Goal: Task Accomplishment & Management: Manage account settings

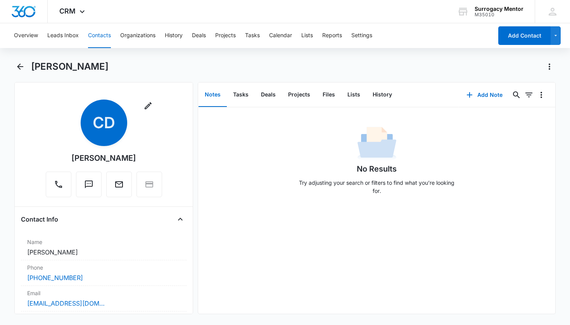
scroll to position [331, 0]
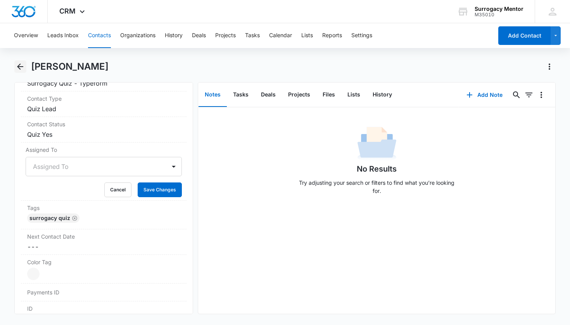
click at [21, 71] on icon "Back" at bounding box center [20, 66] width 9 height 9
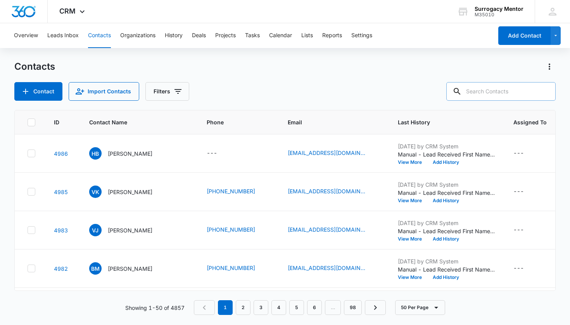
click at [487, 86] on input "text" at bounding box center [500, 91] width 109 height 19
type input "[PERSON_NAME]"
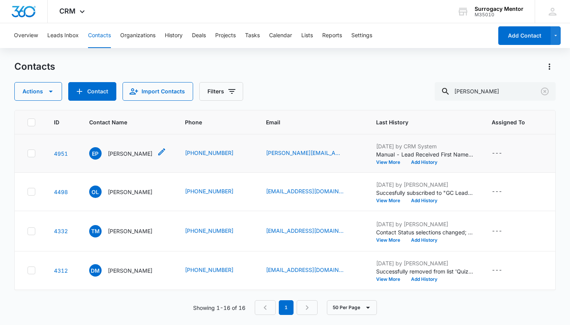
drag, startPoint x: 137, startPoint y: 157, endPoint x: 137, endPoint y: 152, distance: 5.1
click at [137, 156] on p "[PERSON_NAME]" at bounding box center [130, 154] width 45 height 8
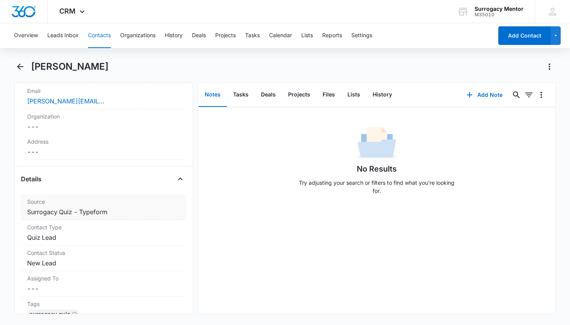
scroll to position [231, 0]
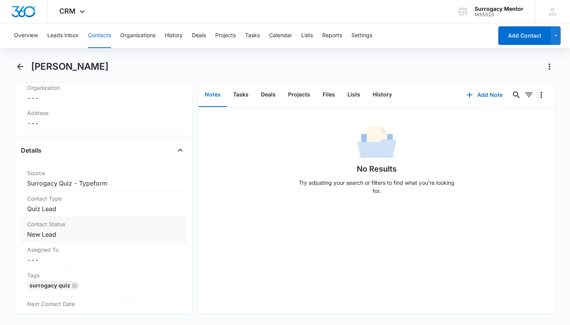
click at [54, 235] on dd "Cancel Save Changes New Lead" at bounding box center [104, 234] width 154 height 9
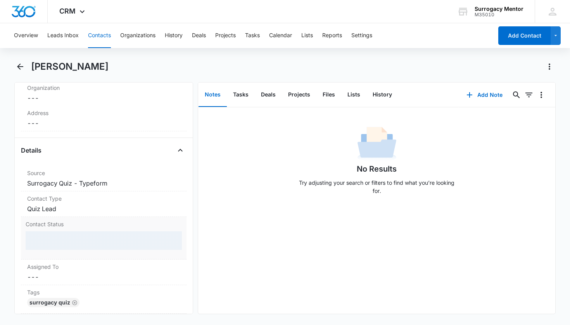
scroll to position [233, 0]
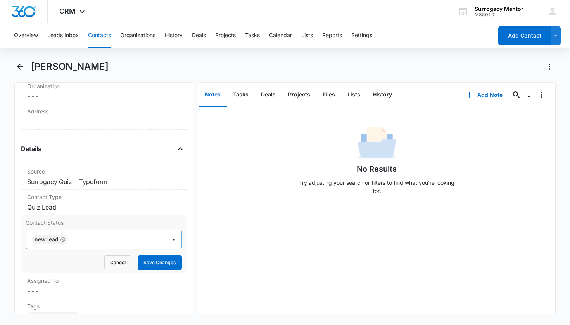
click at [61, 240] on icon "Remove New Lead" at bounding box center [62, 240] width 5 height 6
click at [66, 240] on div "Contact Status" at bounding box center [94, 239] width 123 height 9
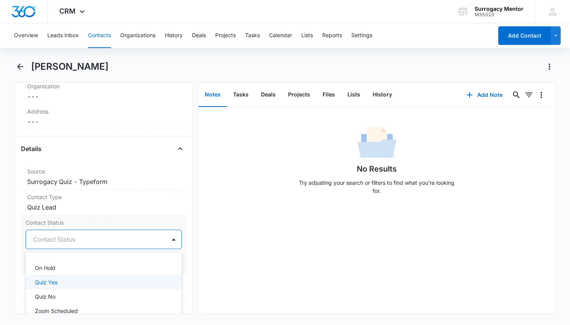
scroll to position [173, 0]
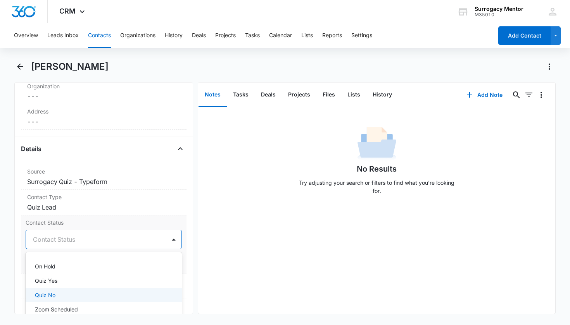
click at [71, 290] on div "Quiz No" at bounding box center [104, 295] width 157 height 14
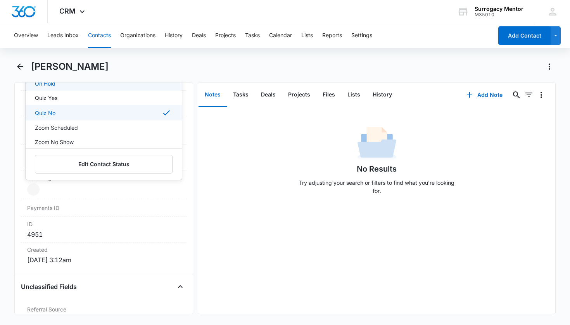
scroll to position [443, 0]
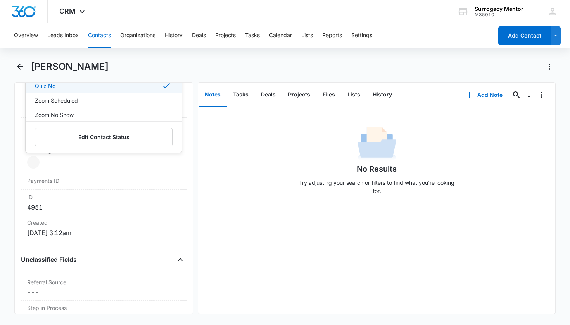
click at [181, 164] on div "Remove EP [PERSON_NAME] Contact Info Name Cancel Save Changes [PERSON_NAME] Pho…" at bounding box center [103, 198] width 179 height 232
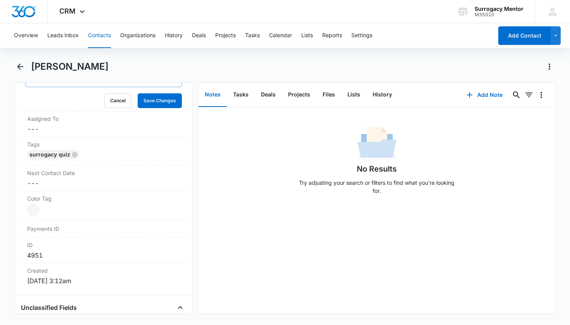
scroll to position [393, 0]
click at [162, 99] on button "Save Changes" at bounding box center [160, 102] width 44 height 15
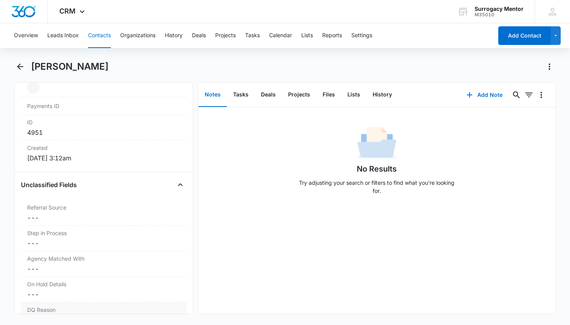
scroll to position [550, 0]
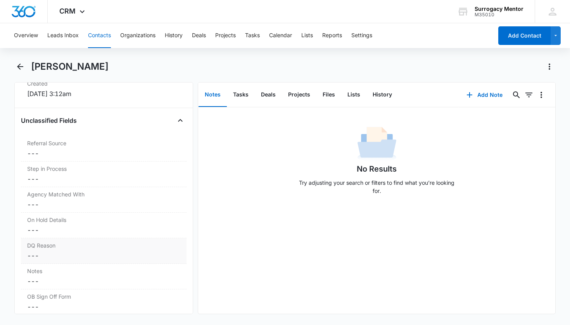
click at [72, 249] on label "DQ Reason" at bounding box center [104, 246] width 154 height 8
click at [65, 262] on div "DQ Reason" at bounding box center [94, 262] width 123 height 9
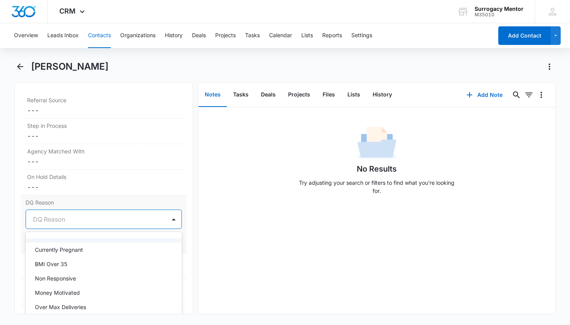
scroll to position [627, 0]
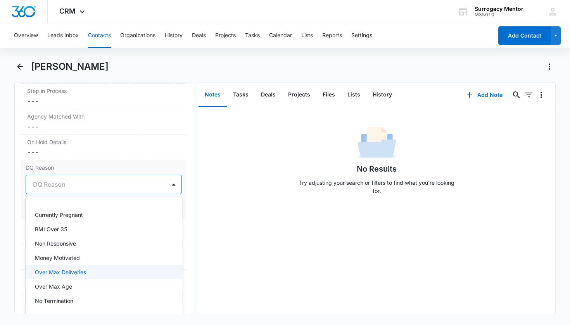
click at [78, 278] on div "Over Max Deliveries" at bounding box center [104, 272] width 157 height 14
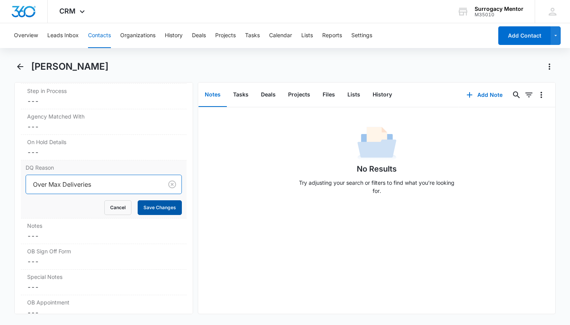
click at [150, 210] on button "Save Changes" at bounding box center [160, 208] width 44 height 15
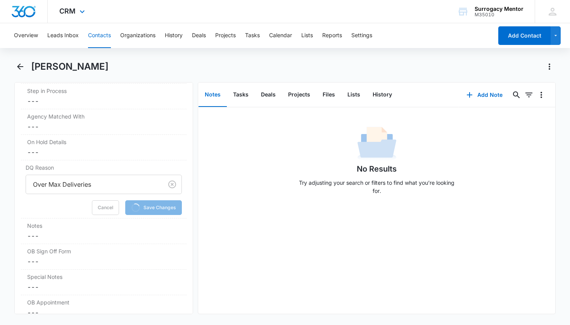
click at [194, 0] on div "CRM Apps Reputation Websites Forms CRM Email Social Content Ads Intelligence Fi…" at bounding box center [285, 11] width 570 height 23
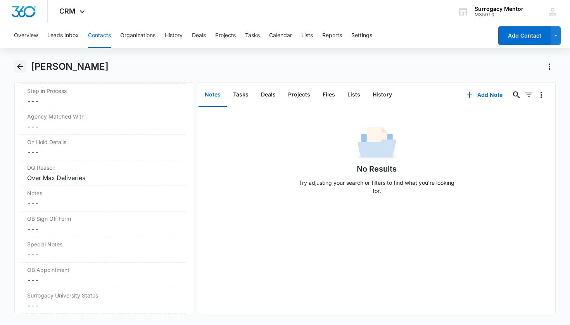
click at [14, 69] on button "Back" at bounding box center [20, 66] width 12 height 12
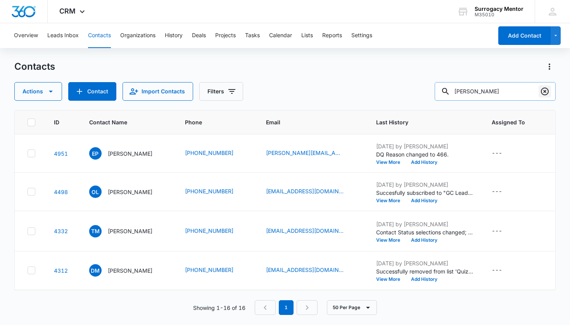
click at [549, 89] on icon "Clear" at bounding box center [544, 91] width 9 height 9
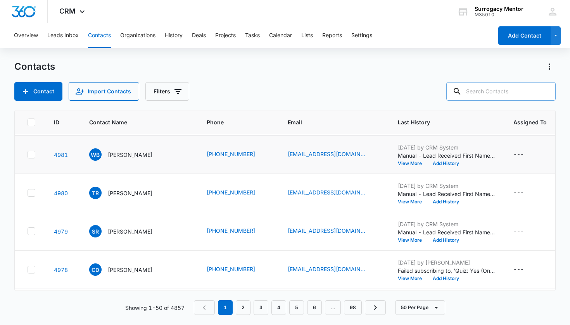
scroll to position [177, 0]
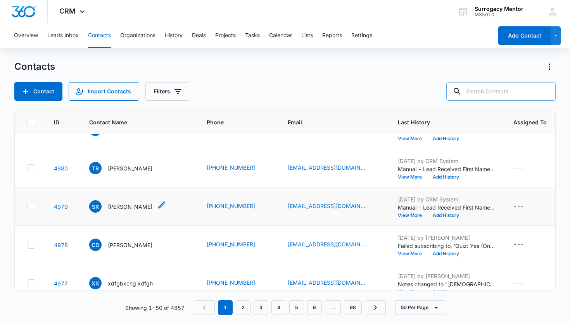
click at [141, 209] on p "[PERSON_NAME]" at bounding box center [130, 207] width 45 height 8
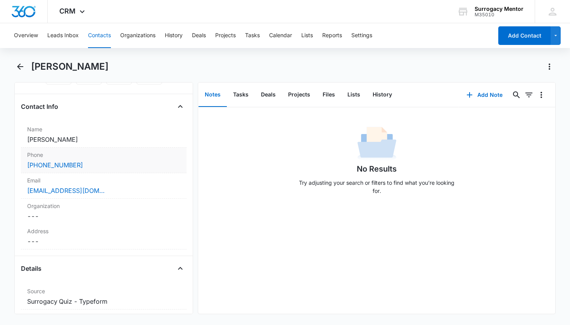
scroll to position [258, 0]
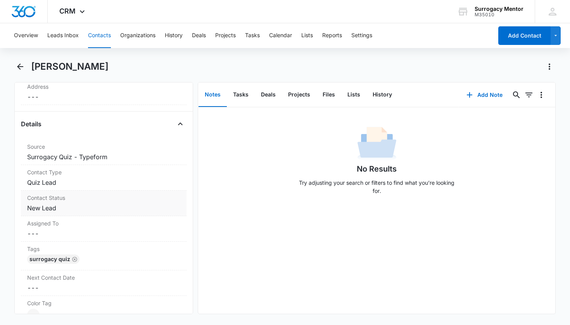
click at [55, 206] on dd "Cancel Save Changes New Lead" at bounding box center [104, 208] width 154 height 9
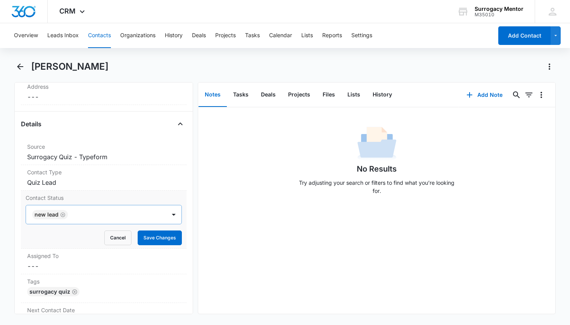
click at [64, 216] on icon "Remove New Lead" at bounding box center [62, 215] width 5 height 5
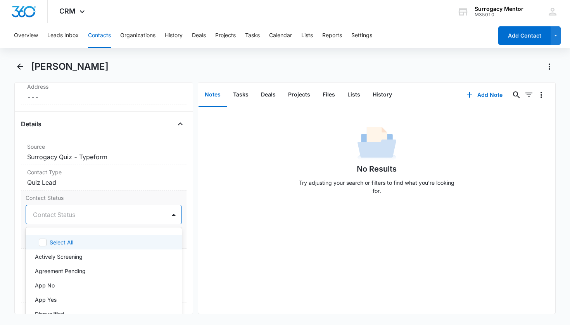
click at [64, 216] on div "Contact Status" at bounding box center [94, 214] width 123 height 9
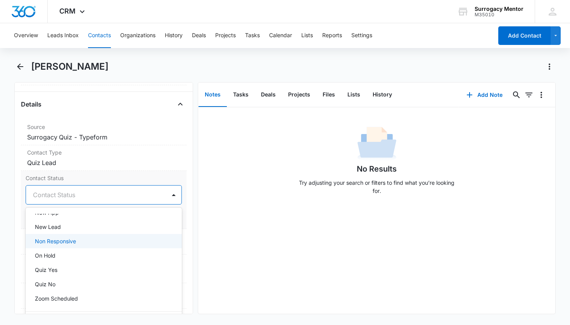
scroll to position [141, 0]
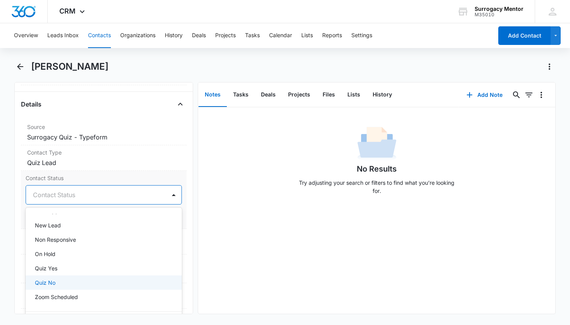
click at [62, 280] on div "Quiz No" at bounding box center [103, 283] width 137 height 8
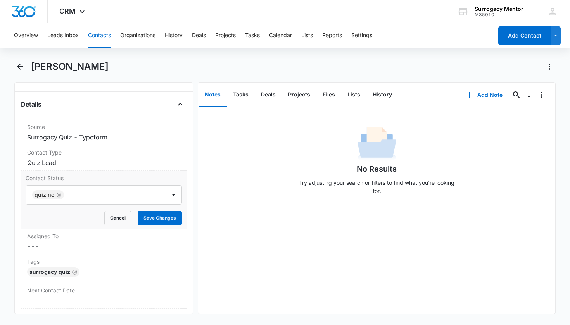
click at [180, 225] on div "Contact Status Quiz No Cancel Save Changes" at bounding box center [104, 200] width 166 height 58
click at [166, 219] on button "Save Changes" at bounding box center [160, 218] width 44 height 15
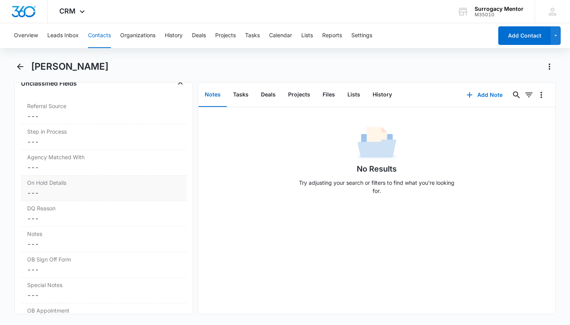
scroll to position [617, 0]
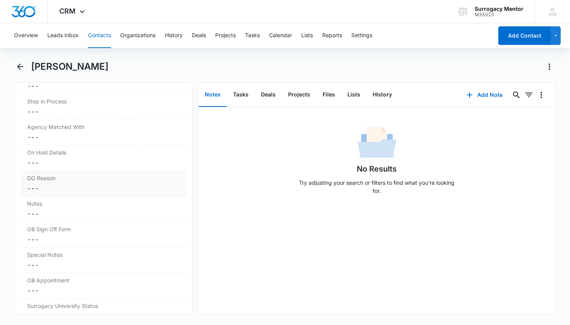
click at [102, 185] on dd "Cancel Save Changes ---" at bounding box center [104, 188] width 154 height 9
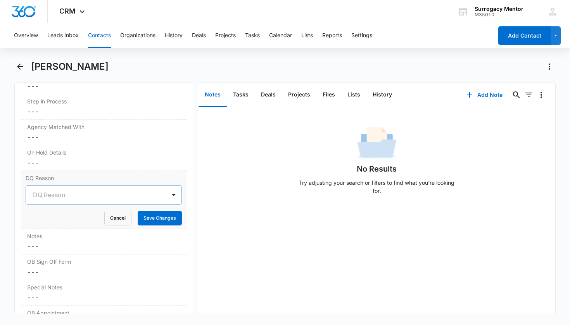
click at [97, 200] on div at bounding box center [94, 195] width 123 height 11
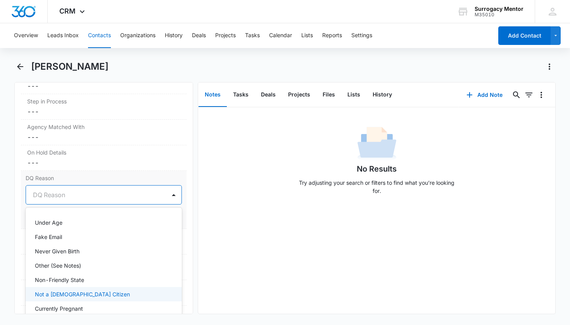
click at [80, 290] on div "Not a [DEMOGRAPHIC_DATA] Citizen" at bounding box center [104, 294] width 157 height 14
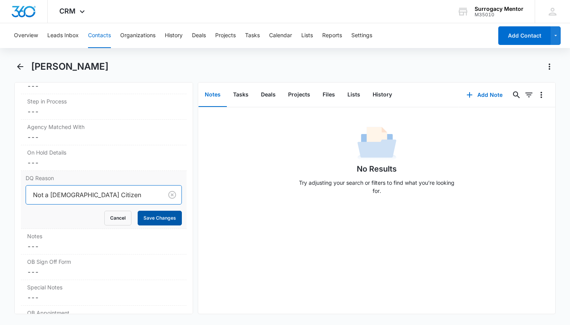
click at [149, 216] on button "Save Changes" at bounding box center [160, 218] width 44 height 15
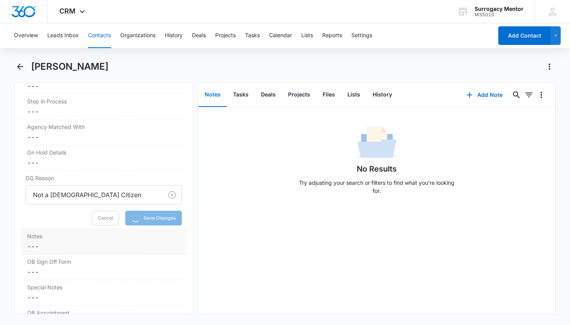
click at [115, 241] on div "Notes Cancel Save Changes ---" at bounding box center [104, 242] width 166 height 26
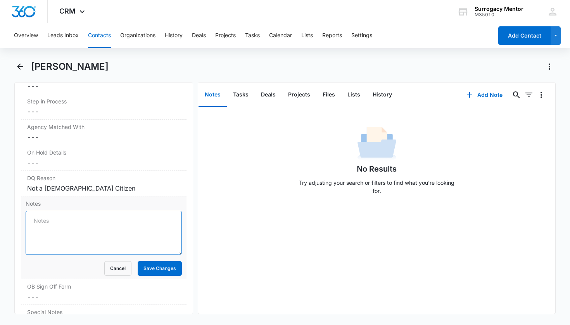
click at [115, 241] on textarea "Notes" at bounding box center [104, 233] width 157 height 44
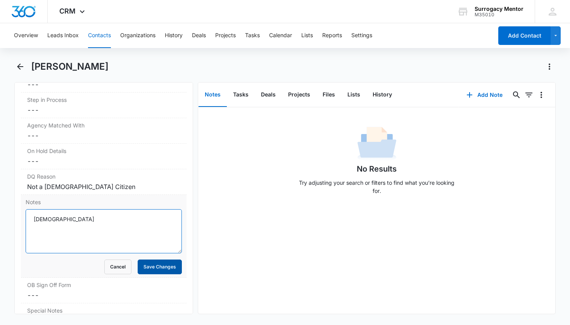
type textarea "[DEMOGRAPHIC_DATA]"
click at [168, 268] on button "Save Changes" at bounding box center [160, 267] width 44 height 15
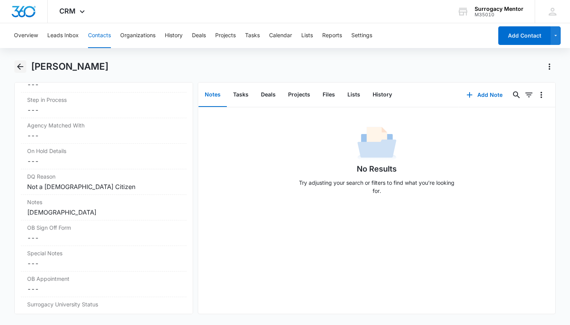
click at [17, 65] on icon "Back" at bounding box center [20, 66] width 9 height 9
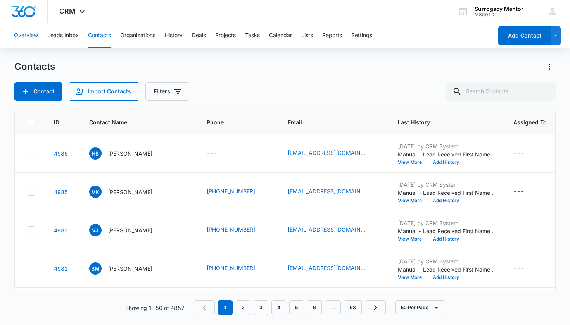
scroll to position [177, 0]
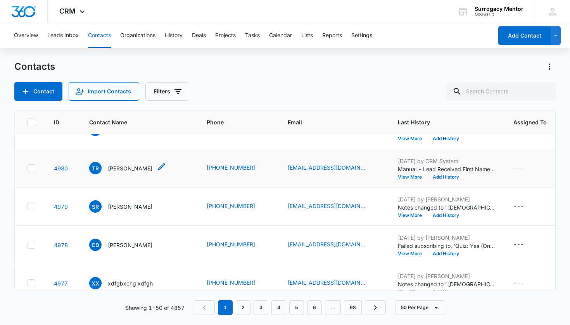
click at [142, 169] on p "[PERSON_NAME]" at bounding box center [130, 168] width 45 height 8
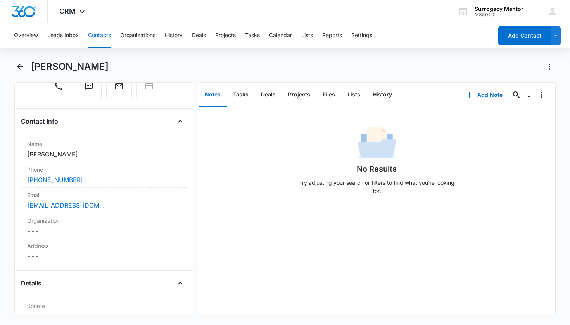
scroll to position [216, 0]
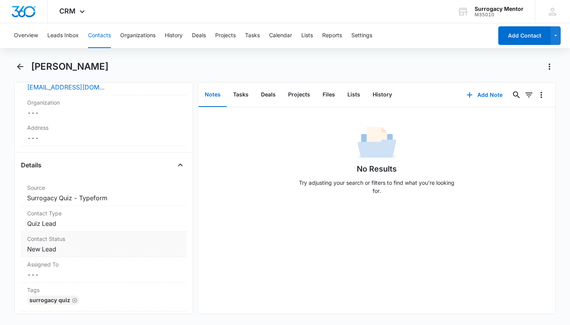
click at [45, 248] on dd "Cancel Save Changes New Lead" at bounding box center [104, 249] width 154 height 9
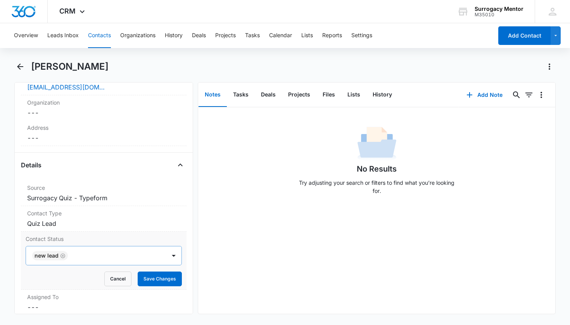
click at [62, 257] on icon "Remove New Lead" at bounding box center [62, 256] width 5 height 5
click at [65, 256] on div "Contact Status" at bounding box center [94, 255] width 123 height 9
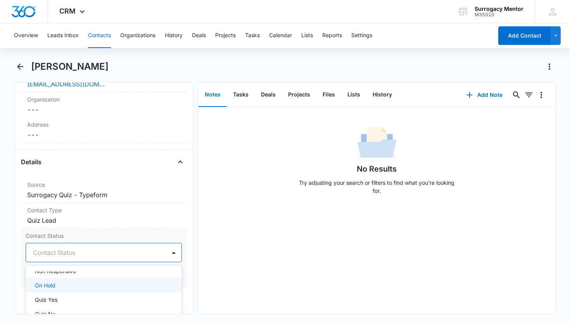
scroll to position [169, 0]
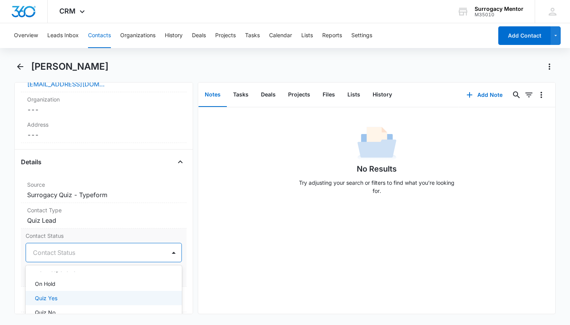
click at [69, 296] on div "Quiz Yes" at bounding box center [103, 298] width 137 height 8
click at [184, 273] on div "Remove TR [PERSON_NAME] Contact Info Name Cancel Save Changes [PERSON_NAME] Pho…" at bounding box center [103, 198] width 179 height 232
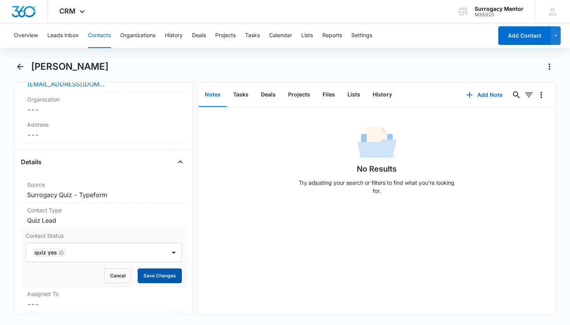
click at [169, 274] on button "Save Changes" at bounding box center [160, 276] width 44 height 15
click at [53, 247] on dd "Cancel Save Changes Quiz Yes" at bounding box center [104, 246] width 154 height 9
click at [61, 252] on icon "Remove Quiz Yes" at bounding box center [61, 253] width 5 height 6
click at [61, 253] on div "Contact Status" at bounding box center [94, 252] width 123 height 9
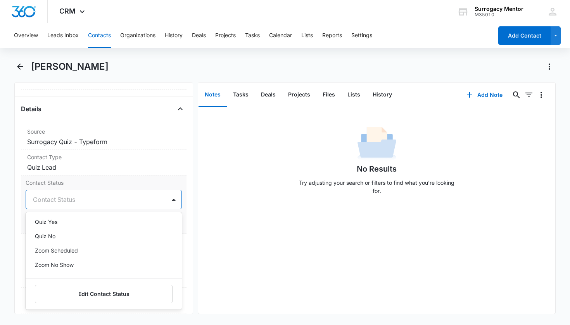
scroll to position [194, 0]
click at [87, 239] on div "Quiz No" at bounding box center [104, 235] width 157 height 14
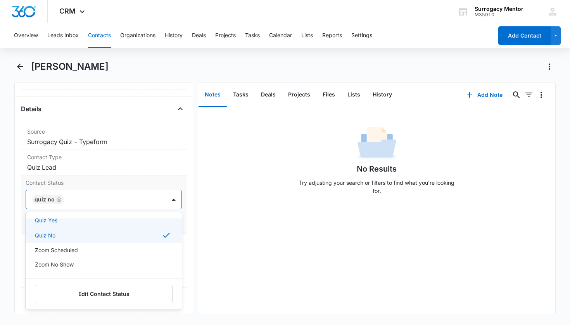
click at [178, 215] on div "Contact Status option Quiz No, selected. Quiz Yes, 14 of 25. 25 results availab…" at bounding box center [104, 205] width 166 height 58
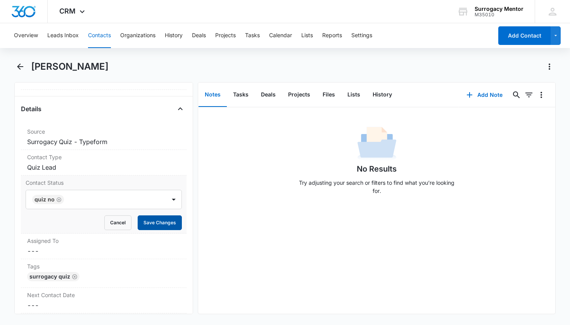
click at [171, 224] on button "Save Changes" at bounding box center [160, 223] width 44 height 15
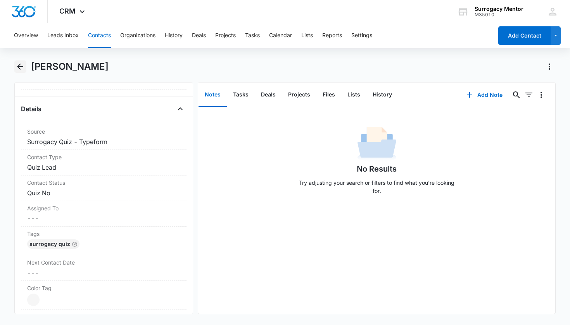
click at [24, 69] on icon "Back" at bounding box center [20, 66] width 9 height 9
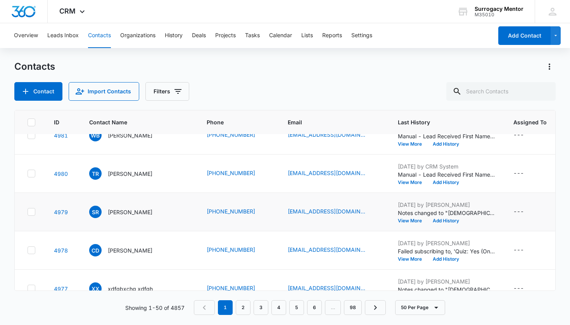
scroll to position [142, 0]
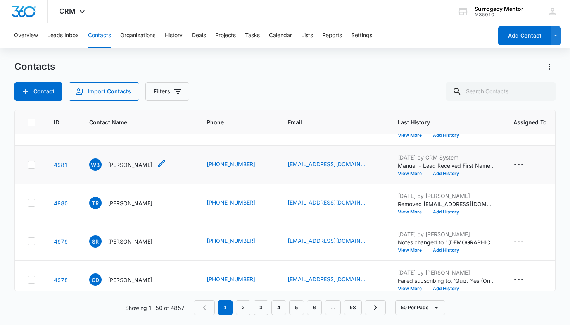
click at [142, 166] on p "[PERSON_NAME]" at bounding box center [130, 165] width 45 height 8
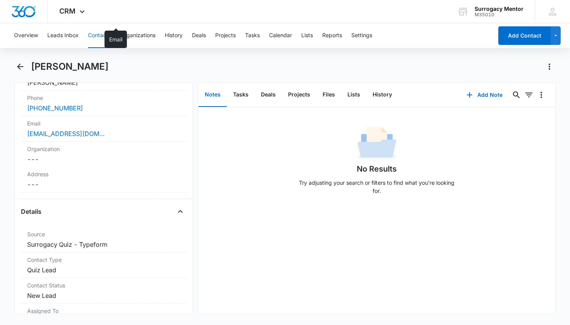
scroll to position [290, 0]
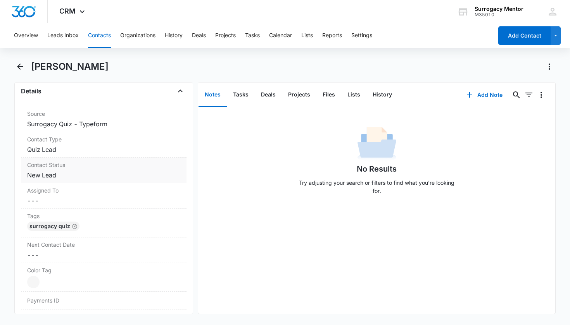
click at [55, 179] on dd "Cancel Save Changes New Lead" at bounding box center [104, 175] width 154 height 9
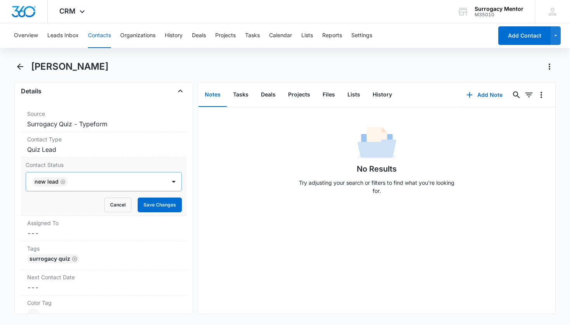
click at [64, 183] on icon "Remove New Lead" at bounding box center [62, 182] width 5 height 5
click at [66, 181] on div "Contact Status" at bounding box center [94, 181] width 123 height 9
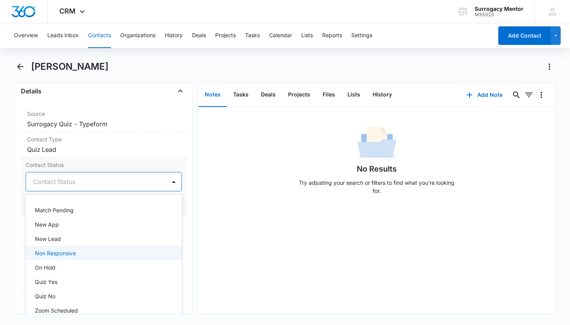
scroll to position [128, 0]
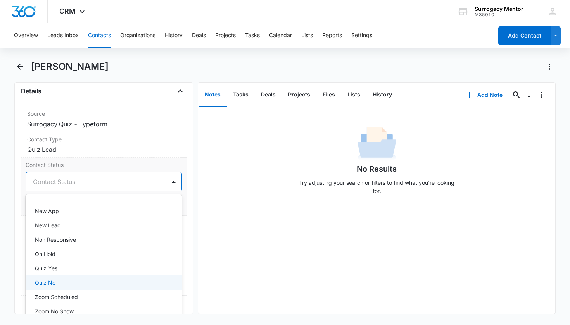
drag, startPoint x: 70, startPoint y: 281, endPoint x: 75, endPoint y: 276, distance: 7.4
click at [70, 281] on div "Quiz No" at bounding box center [103, 283] width 137 height 8
click at [182, 218] on div "Remove WB [PERSON_NAME] Contact Info Name Cancel Save Changes [PERSON_NAME] Pho…" at bounding box center [103, 198] width 179 height 232
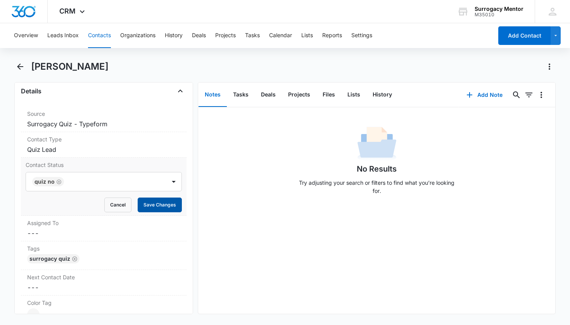
click at [170, 209] on button "Save Changes" at bounding box center [160, 205] width 44 height 15
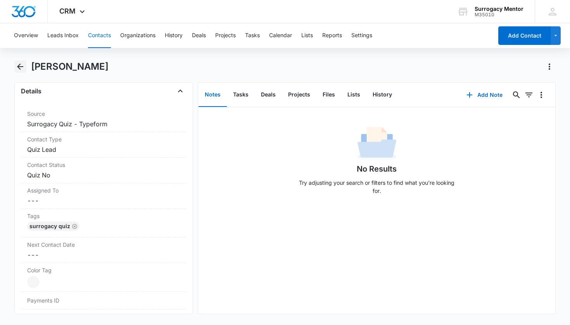
click at [20, 71] on icon "Back" at bounding box center [20, 66] width 9 height 9
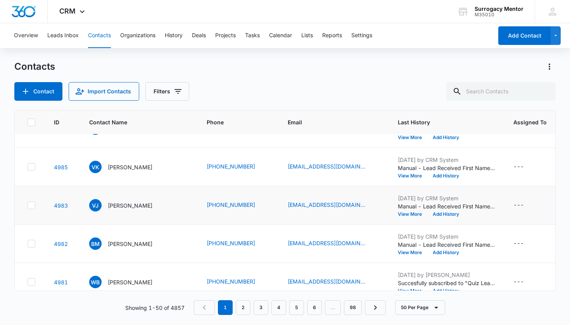
scroll to position [26, 0]
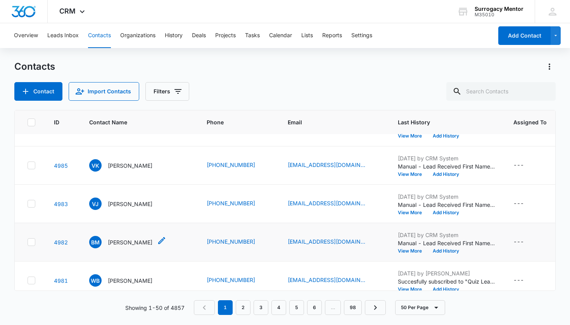
click at [138, 240] on p "[PERSON_NAME]" at bounding box center [130, 243] width 45 height 8
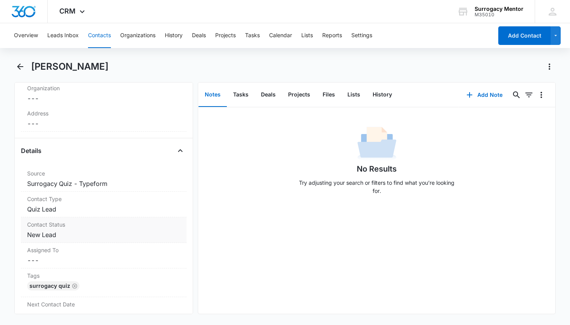
scroll to position [284, 0]
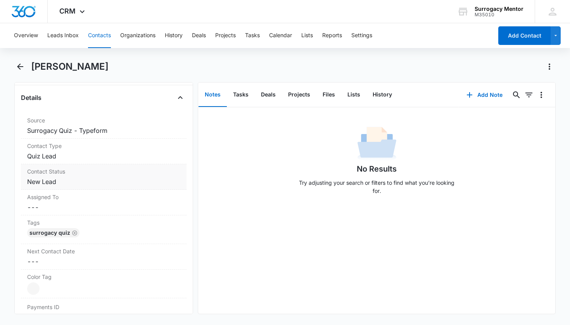
click at [43, 183] on dd "Cancel Save Changes New Lead" at bounding box center [104, 181] width 154 height 9
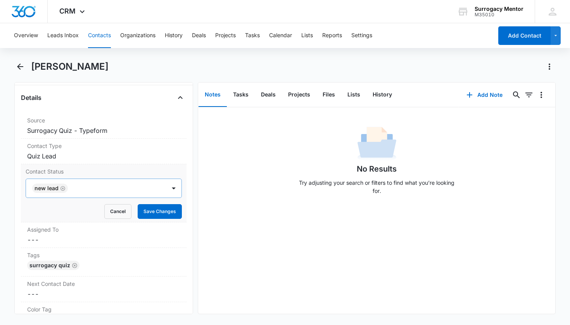
click at [63, 187] on icon "Remove New Lead" at bounding box center [62, 189] width 5 height 6
click at [168, 189] on div at bounding box center [174, 188] width 12 height 12
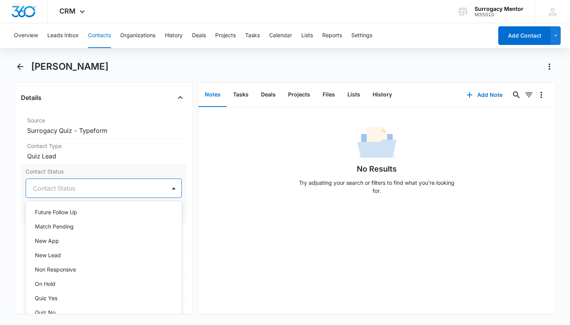
scroll to position [149, 0]
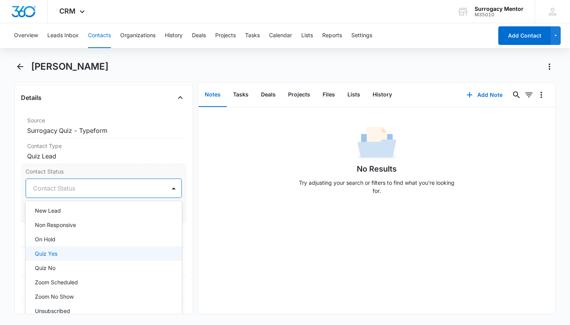
click at [79, 252] on div "Quiz Yes" at bounding box center [103, 254] width 137 height 8
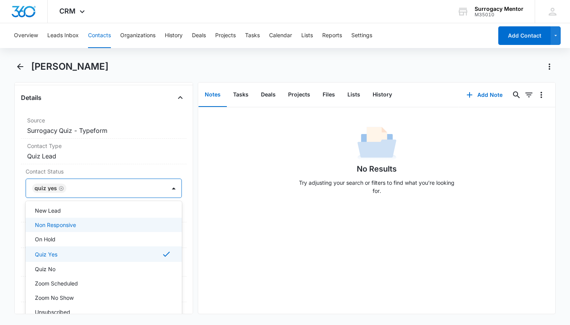
click at [183, 214] on div "Remove BM [PERSON_NAME] Contact Info Name Cancel Save Changes [PERSON_NAME] Pho…" at bounding box center [103, 198] width 179 height 232
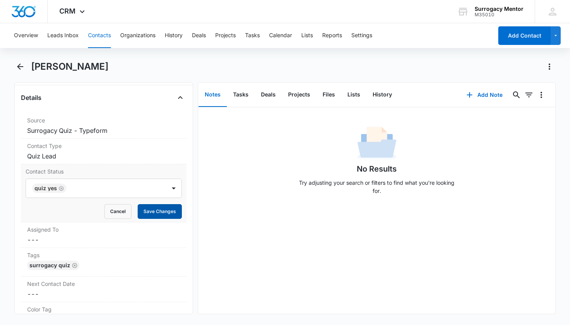
click at [171, 212] on button "Save Changes" at bounding box center [160, 211] width 44 height 15
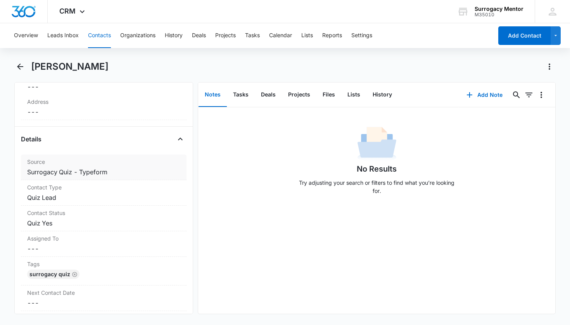
scroll to position [294, 0]
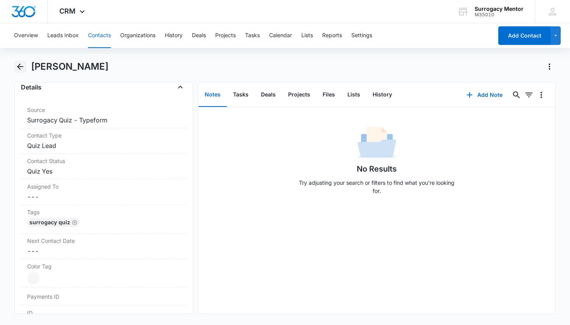
click at [21, 73] on div "[PERSON_NAME]" at bounding box center [285, 71] width 542 height 22
click at [21, 71] on icon "Back" at bounding box center [20, 66] width 9 height 9
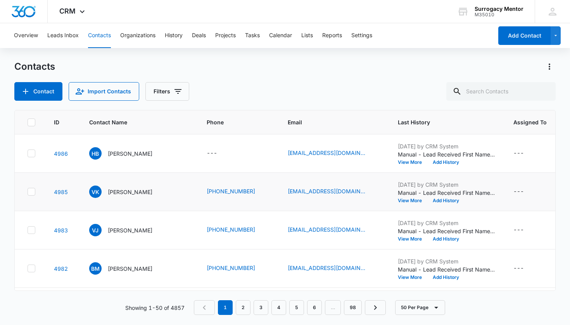
scroll to position [26, 0]
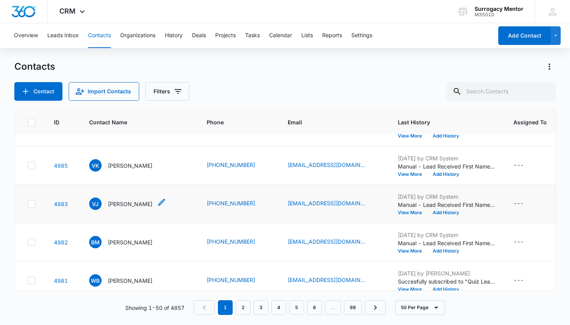
click at [133, 207] on p "[PERSON_NAME]" at bounding box center [130, 204] width 45 height 8
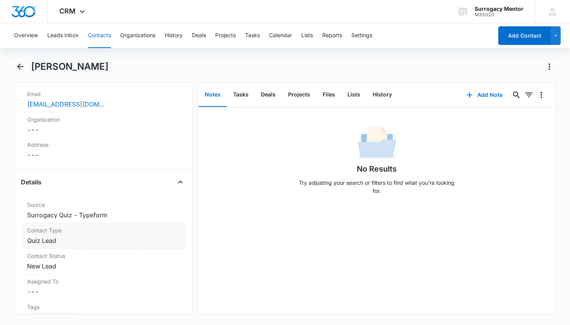
scroll to position [213, 0]
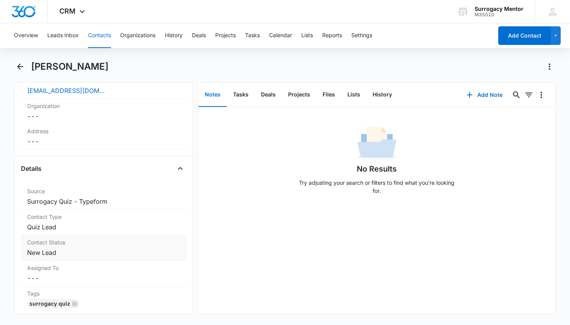
click at [49, 252] on dd "Cancel Save Changes New Lead" at bounding box center [104, 252] width 154 height 9
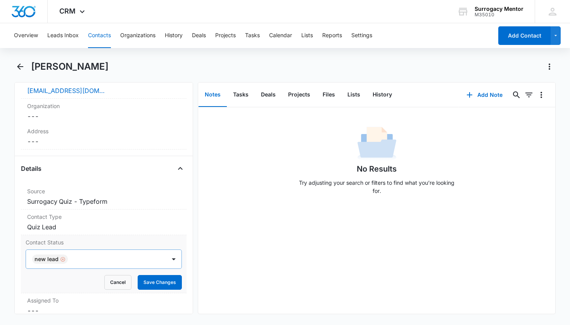
click at [59, 259] on div "Remove New Lead" at bounding box center [62, 259] width 7 height 5
click at [69, 258] on div "Contact Status" at bounding box center [94, 259] width 123 height 9
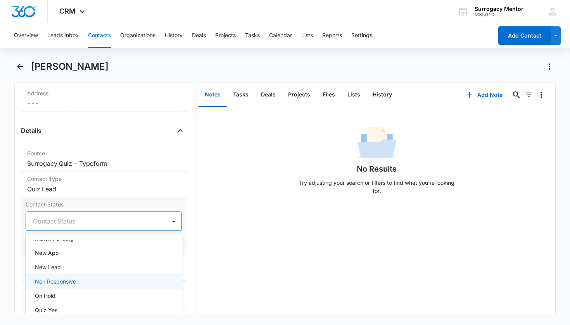
scroll to position [142, 0]
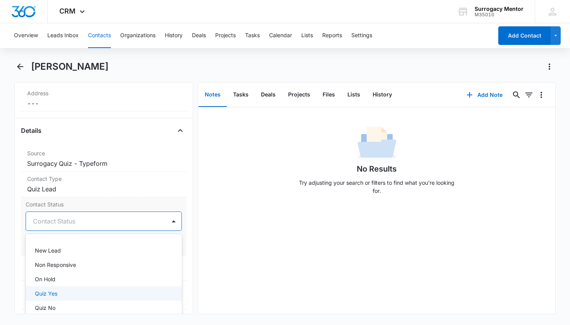
click at [71, 290] on div "Quiz Yes" at bounding box center [103, 294] width 137 height 8
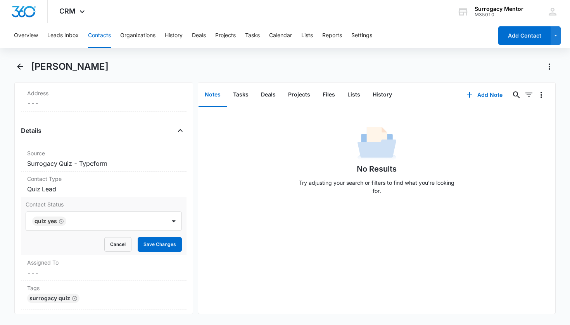
click at [178, 244] on div "Contact Status Quiz Yes Cancel Save Changes" at bounding box center [104, 226] width 166 height 58
click at [172, 246] on button "Save Changes" at bounding box center [160, 244] width 44 height 15
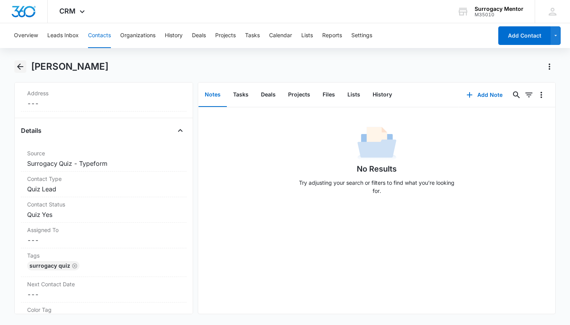
click at [20, 69] on icon "Back" at bounding box center [20, 67] width 6 height 6
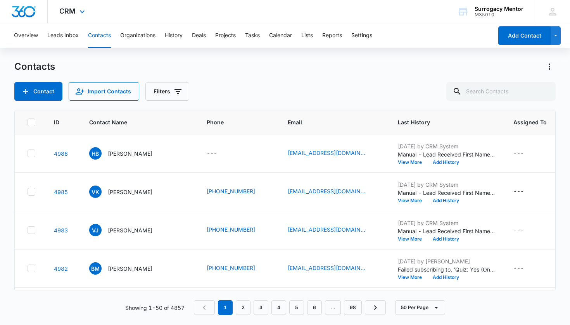
scroll to position [26, 0]
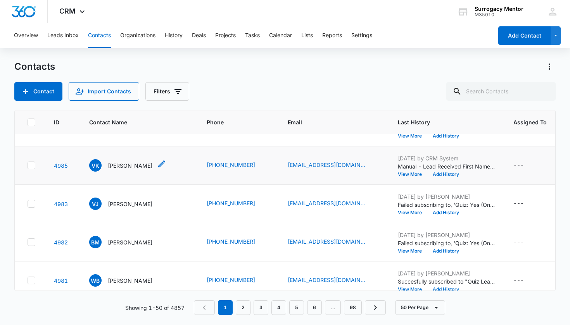
click at [133, 169] on p "[PERSON_NAME]" at bounding box center [130, 166] width 45 height 8
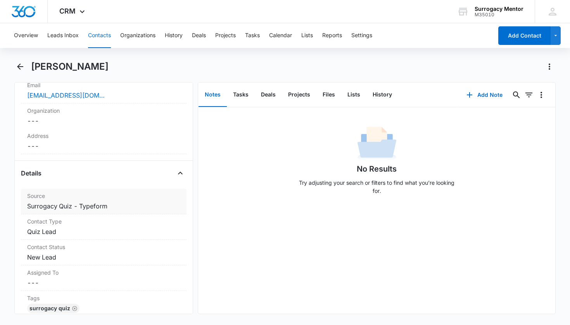
scroll to position [243, 0]
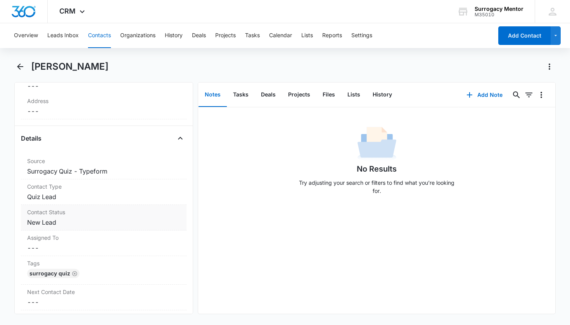
click at [49, 220] on dd "Cancel Save Changes New Lead" at bounding box center [104, 222] width 154 height 9
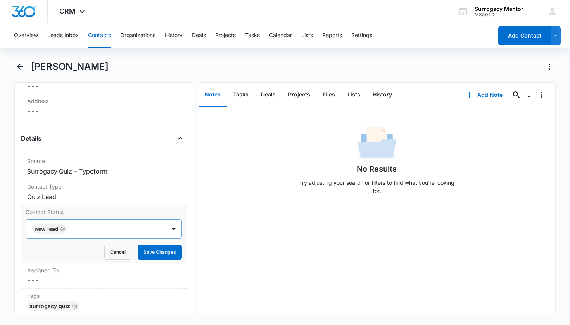
click at [62, 229] on icon "Remove New Lead" at bounding box center [62, 229] width 5 height 6
click at [64, 228] on div "Contact Status" at bounding box center [94, 229] width 123 height 9
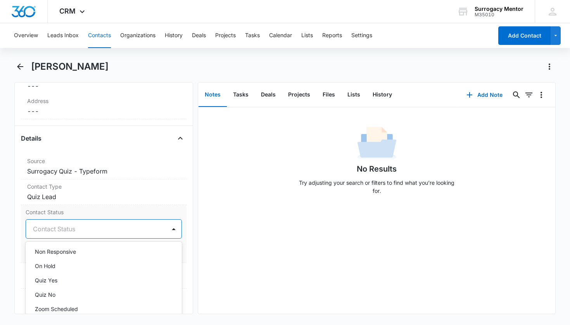
scroll to position [199, 0]
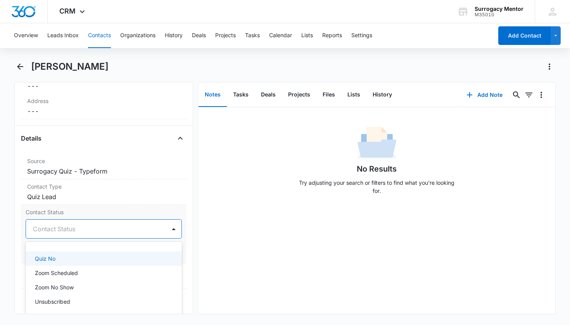
click at [87, 262] on div "Quiz No" at bounding box center [103, 259] width 137 height 8
click at [179, 251] on div "Contact Status option Quiz No, selected. Quiz No selected, 15 of 25. 25 results…" at bounding box center [104, 234] width 166 height 58
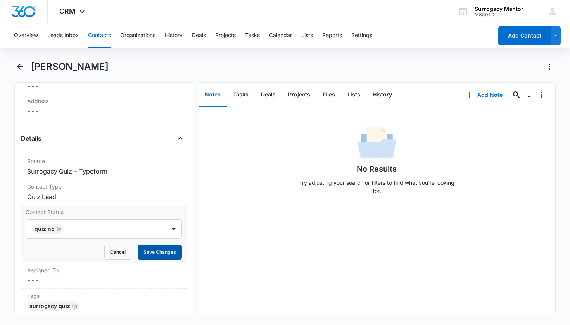
click at [171, 255] on button "Save Changes" at bounding box center [160, 252] width 44 height 15
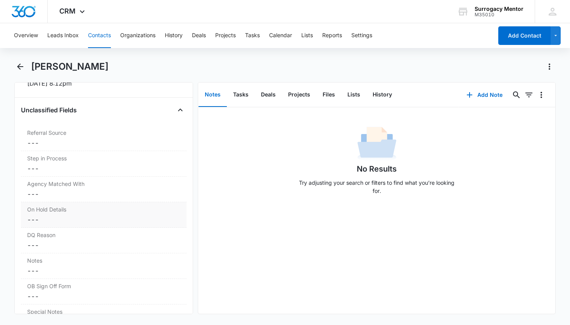
scroll to position [586, 0]
click at [59, 213] on div "DQ Reason Cancel Save Changes ---" at bounding box center [104, 215] width 166 height 26
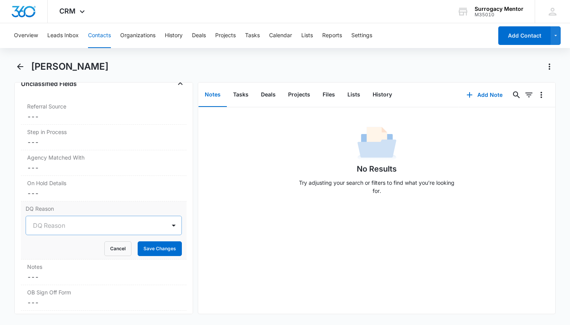
click at [59, 226] on div "DQ Reason" at bounding box center [94, 225] width 123 height 9
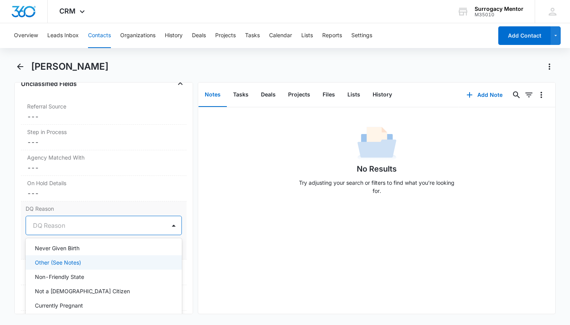
scroll to position [35, 0]
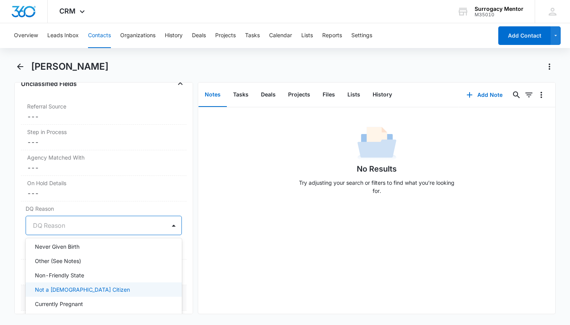
click at [91, 291] on div "Not a [DEMOGRAPHIC_DATA] Citizen" at bounding box center [103, 290] width 137 height 8
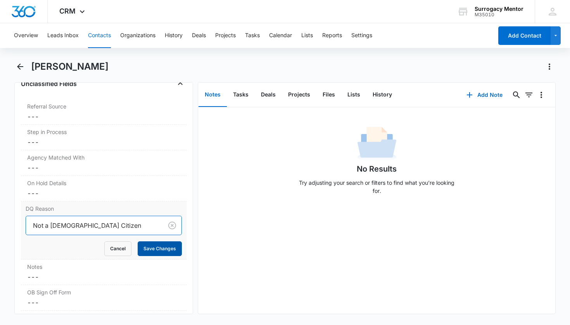
click at [168, 249] on button "Save Changes" at bounding box center [160, 249] width 44 height 15
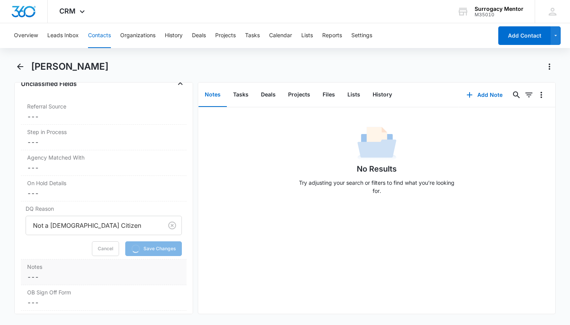
click at [97, 274] on dd "Cancel Save Changes ---" at bounding box center [104, 277] width 154 height 9
click at [71, 283] on textarea "Notes" at bounding box center [104, 296] width 157 height 44
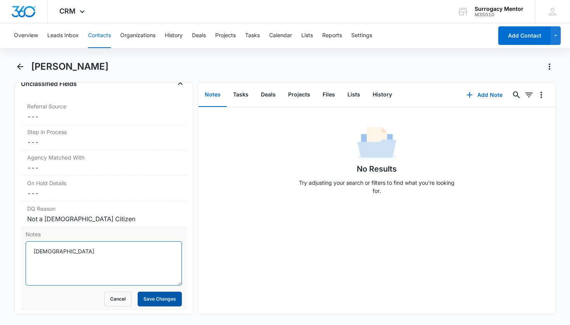
type textarea "[DEMOGRAPHIC_DATA]"
click at [149, 304] on button "Save Changes" at bounding box center [160, 299] width 44 height 15
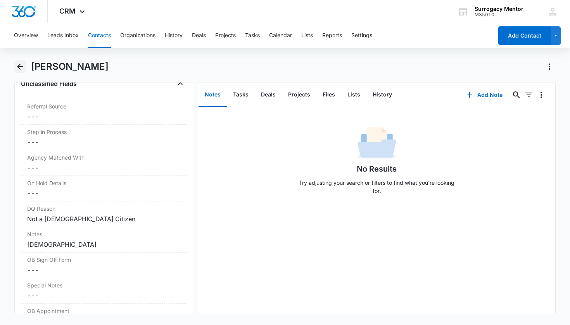
click at [19, 67] on icon "Back" at bounding box center [20, 67] width 6 height 6
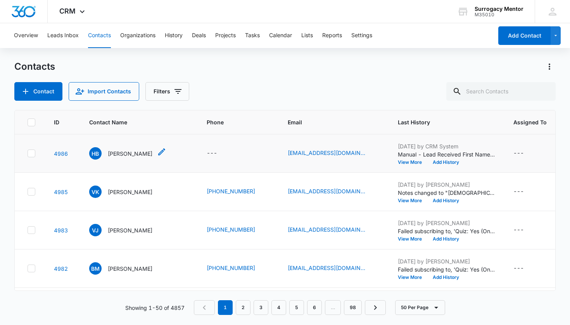
click at [114, 158] on div "HB [PERSON_NAME]" at bounding box center [120, 153] width 63 height 12
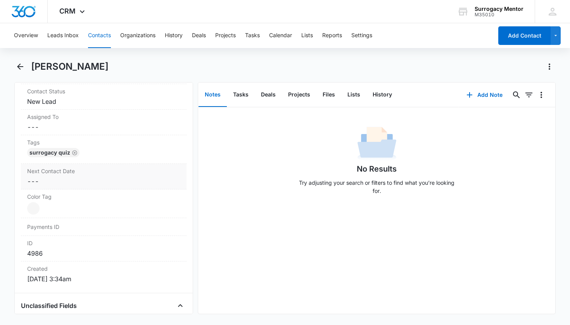
scroll to position [323, 0]
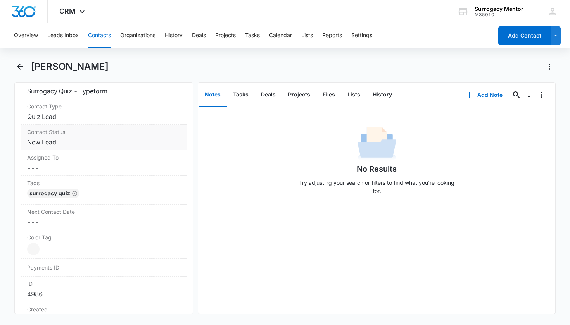
click at [51, 144] on dd "Cancel Save Changes New Lead" at bounding box center [104, 142] width 154 height 9
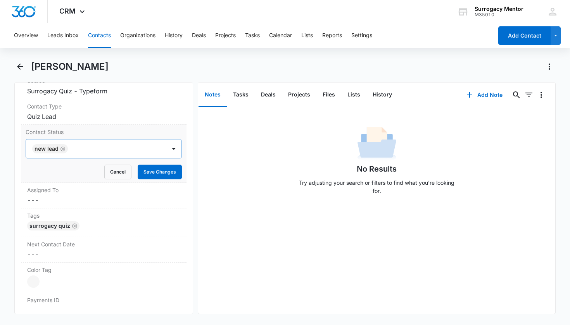
click at [63, 150] on icon "Remove New Lead" at bounding box center [62, 149] width 5 height 5
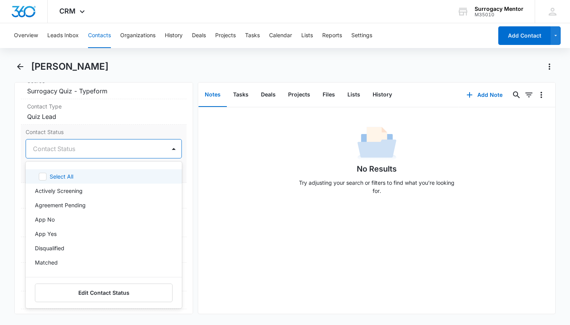
click at [64, 150] on div "Contact Status" at bounding box center [94, 148] width 123 height 9
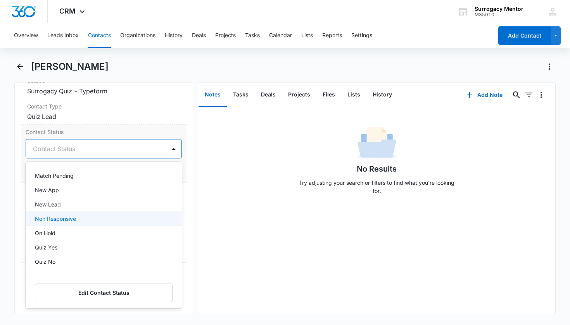
scroll to position [142, 0]
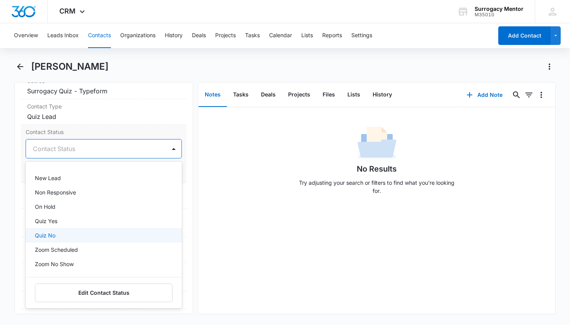
click at [62, 235] on div "Quiz No" at bounding box center [103, 236] width 137 height 8
click at [62, 235] on div "Quiz No" at bounding box center [103, 236] width 137 height 9
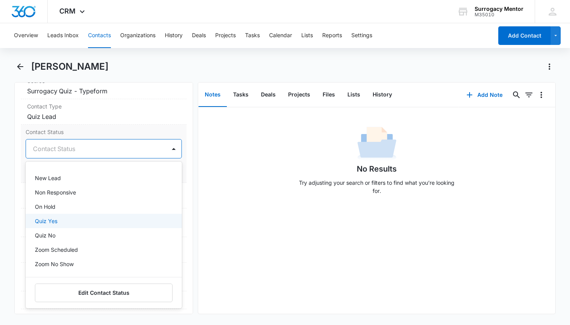
click at [62, 222] on div "Quiz Yes" at bounding box center [103, 221] width 137 height 8
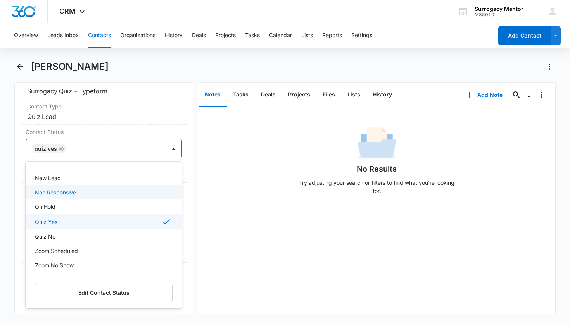
click at [182, 192] on div "Remove HB [PERSON_NAME] Contact Info Name Cancel Save Changes [PERSON_NAME] Pho…" at bounding box center [103, 198] width 179 height 232
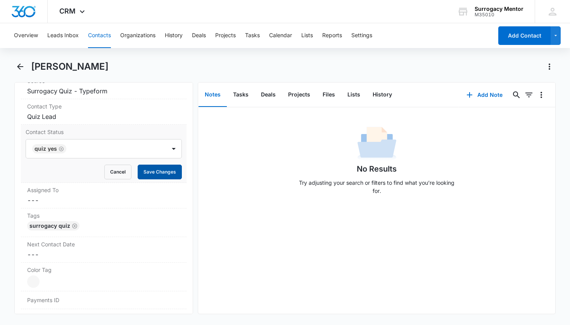
click at [165, 174] on button "Save Changes" at bounding box center [160, 172] width 44 height 15
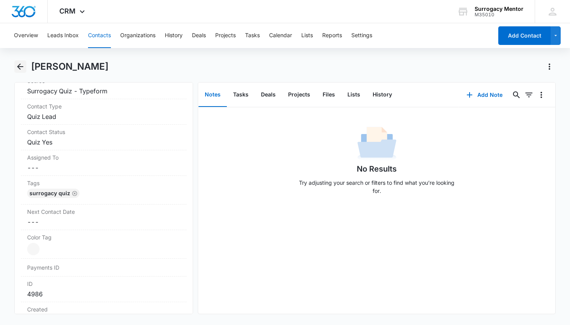
click at [16, 66] on icon "Back" at bounding box center [20, 66] width 9 height 9
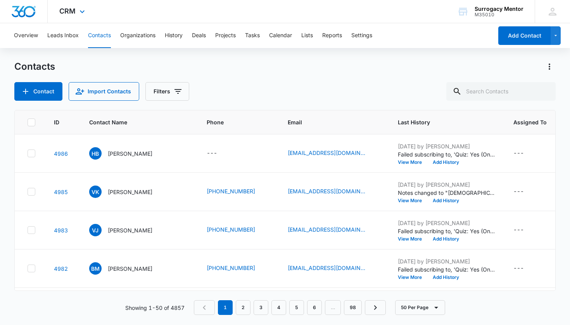
click at [194, 0] on div "CRM Apps Reputation Websites Forms CRM Email Social Content Ads Intelligence Fi…" at bounding box center [285, 11] width 570 height 23
click at [481, 85] on input "text" at bounding box center [500, 91] width 109 height 19
type input "bell"
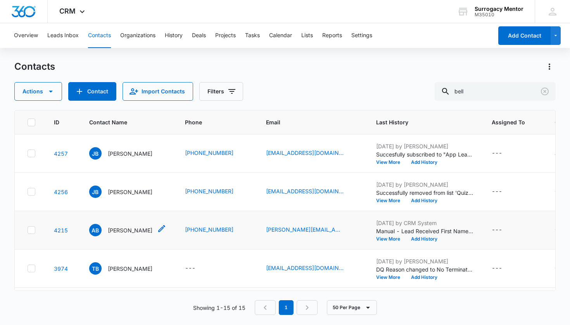
click at [124, 235] on p "[PERSON_NAME]" at bounding box center [130, 230] width 45 height 8
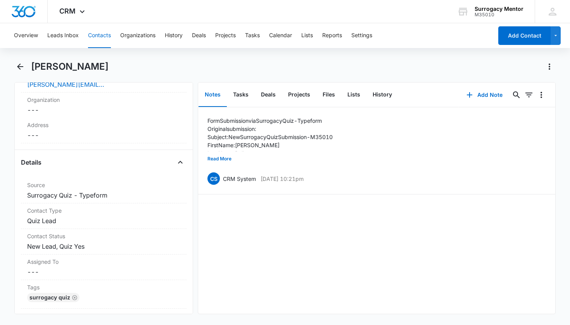
scroll to position [247, 0]
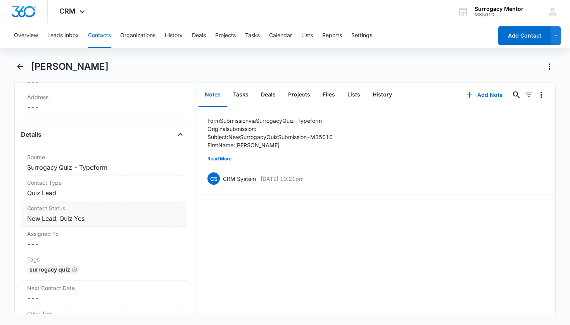
click at [98, 213] on div "Contact Status Cancel Save Changes New Lead, Quiz Yes" at bounding box center [104, 214] width 166 height 26
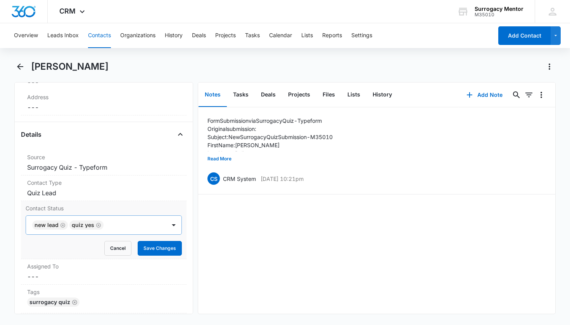
click at [61, 224] on icon "Remove New Lead" at bounding box center [62, 226] width 5 height 6
click at [156, 249] on button "Save Changes" at bounding box center [160, 248] width 44 height 15
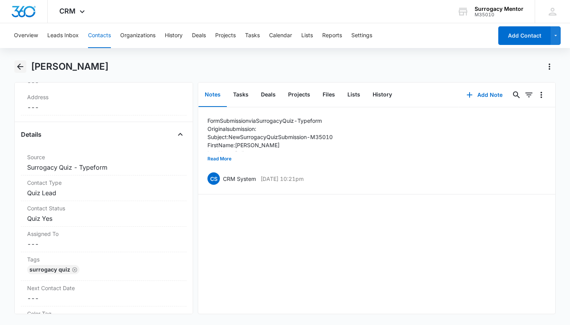
click at [19, 69] on icon "Back" at bounding box center [20, 67] width 6 height 6
